Goal: Task Accomplishment & Management: Complete application form

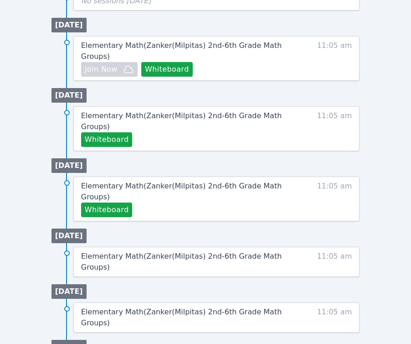
scroll to position [584, 0]
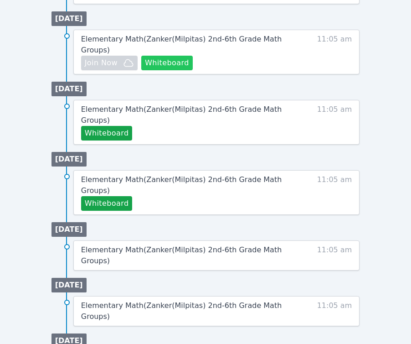
click at [165, 62] on button "Whiteboard" at bounding box center [166, 63] width 51 height 15
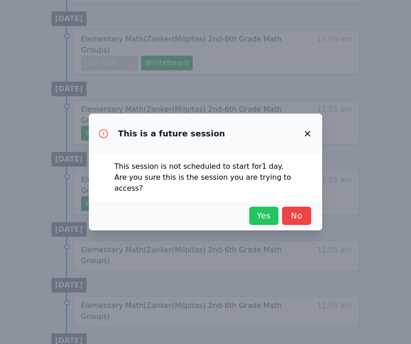
click at [261, 209] on span "Yes" at bounding box center [264, 215] width 20 height 13
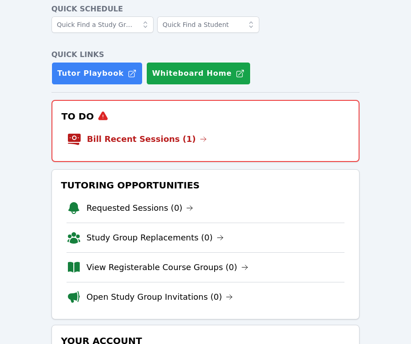
scroll to position [47, 0]
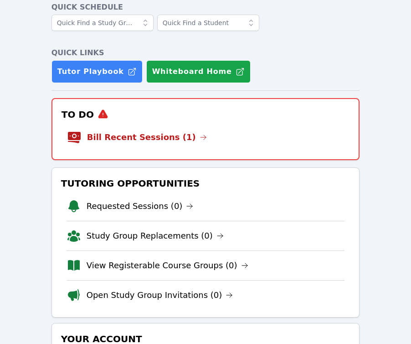
click at [146, 121] on h3 "To Do" at bounding box center [206, 114] width 292 height 16
click at [136, 137] on link "Bill Recent Sessions (1)" at bounding box center [147, 137] width 120 height 13
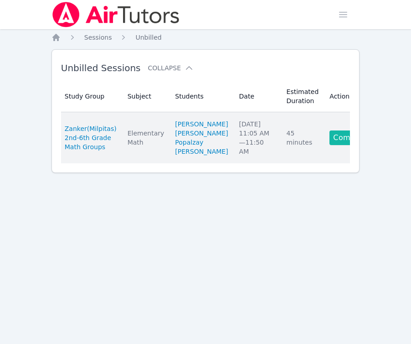
click at [330, 145] on link "Complete" at bounding box center [351, 137] width 44 height 15
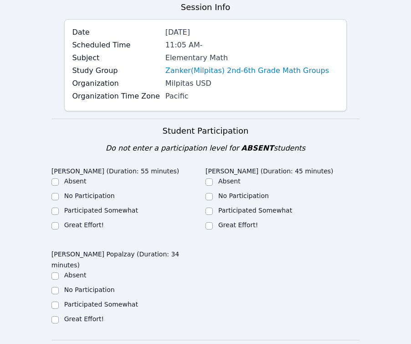
scroll to position [163, 0]
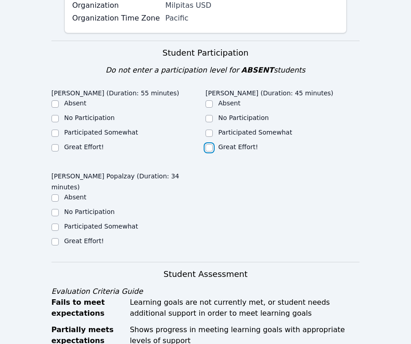
click at [212, 146] on input "Great Effort!" at bounding box center [208, 147] width 7 height 7
checkbox input "true"
click at [74, 146] on label "Great Effort!" at bounding box center [84, 146] width 40 height 7
click at [59, 146] on input "Great Effort!" at bounding box center [54, 147] width 7 height 7
checkbox input "true"
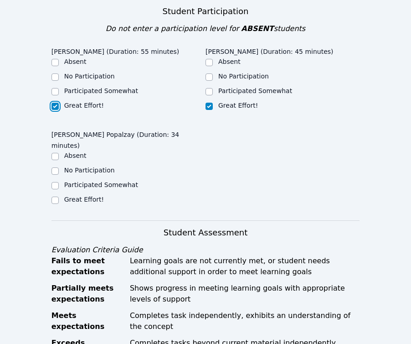
scroll to position [204, 0]
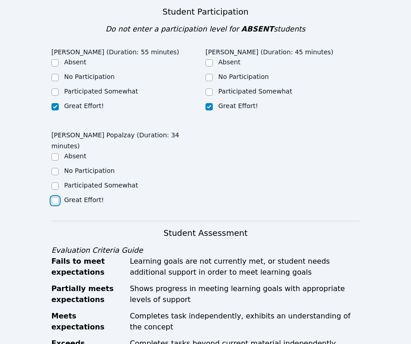
click at [56, 197] on input "Great Effort!" at bounding box center [54, 200] width 7 height 7
checkbox input "true"
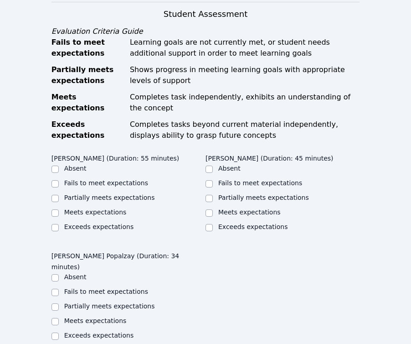
scroll to position [435, 0]
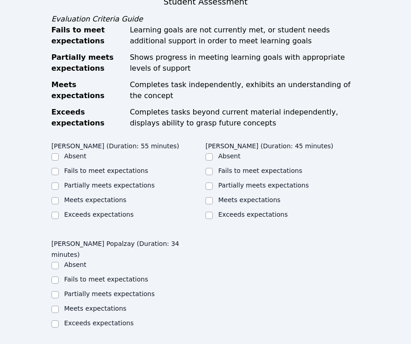
click at [77, 181] on label "Partially meets expectations" at bounding box center [109, 184] width 91 height 7
click at [59, 182] on input "Partially meets expectations" at bounding box center [54, 185] width 7 height 7
checkbox input "true"
click at [241, 196] on label "Meets expectations" at bounding box center [249, 199] width 62 height 7
click at [213, 197] on input "Meets expectations" at bounding box center [208, 200] width 7 height 7
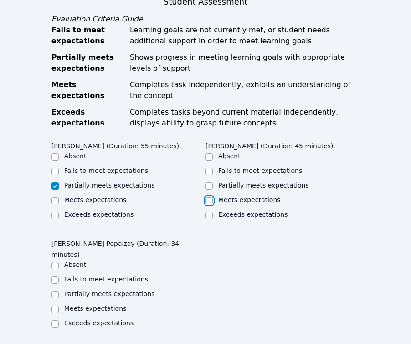
checkbox input "true"
click at [98, 290] on label "Partially meets expectations" at bounding box center [109, 293] width 91 height 7
click at [59, 291] on input "Partially meets expectations" at bounding box center [54, 294] width 7 height 7
checkbox input "true"
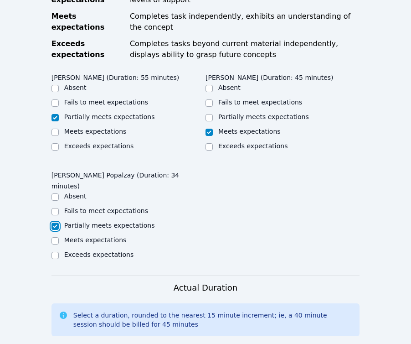
scroll to position [506, 0]
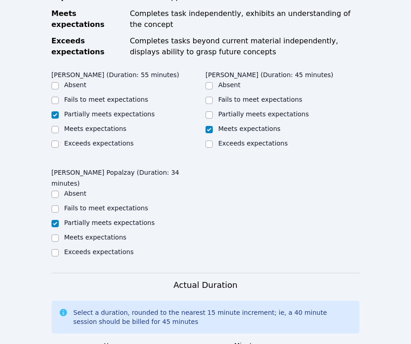
click at [243, 139] on label "Exceeds expectations" at bounding box center [252, 142] width 69 height 7
click at [213, 140] on input "Exceeds expectations" at bounding box center [208, 143] width 7 height 7
checkbox input "true"
checkbox input "false"
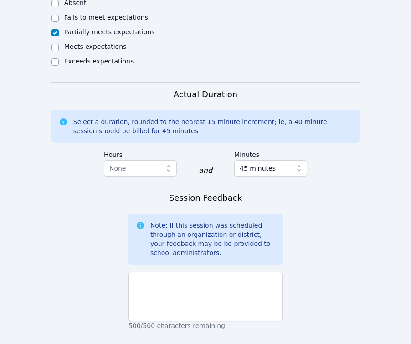
scroll to position [828, 0]
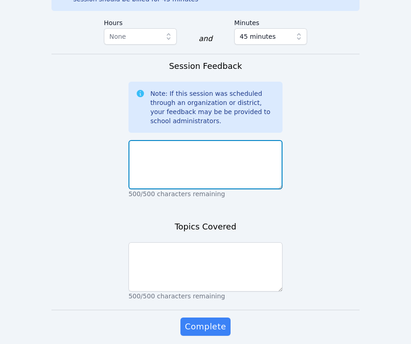
click at [243, 140] on textarea at bounding box center [205, 164] width 154 height 49
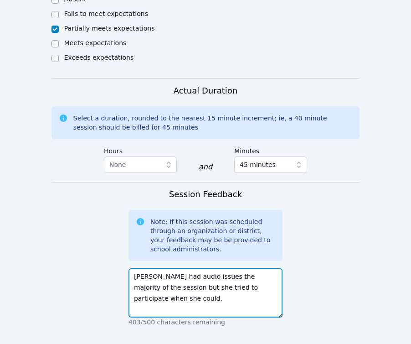
scroll to position [713, 0]
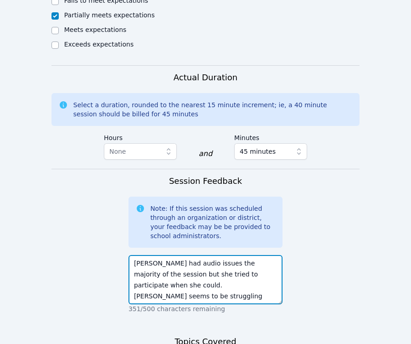
click at [177, 267] on textarea "[PERSON_NAME] had audio issues the majority of the session but she tried to par…" at bounding box center [205, 279] width 154 height 49
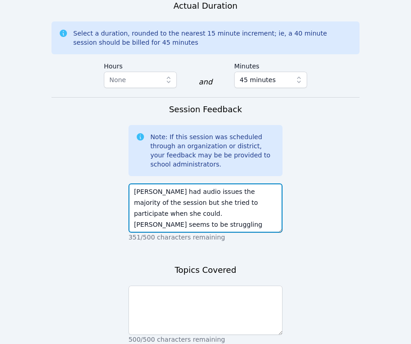
scroll to position [783, 0]
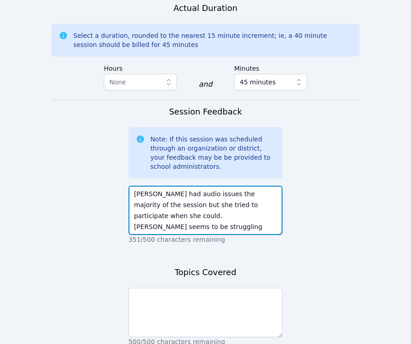
type textarea "[PERSON_NAME] had audio issues the majority of the session but she tried to par…"
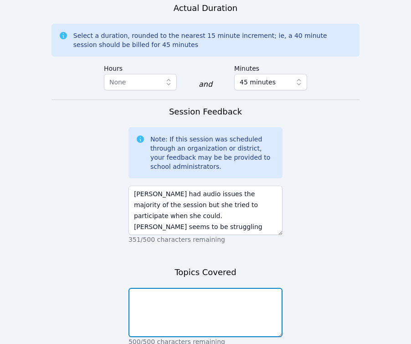
click at [164, 290] on textarea at bounding box center [205, 311] width 154 height 49
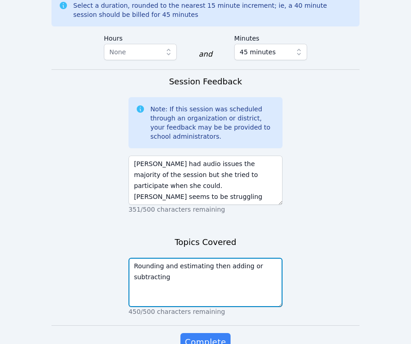
scroll to position [842, 0]
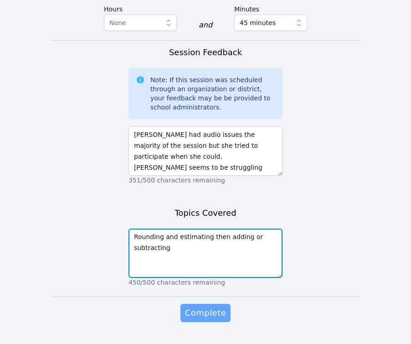
type textarea "Rounding and estimating then adding or subtracting"
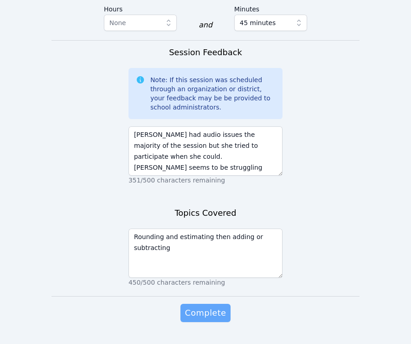
click at [211, 306] on span "Complete" at bounding box center [205, 312] width 41 height 13
